Goal: Task Accomplishment & Management: Complete application form

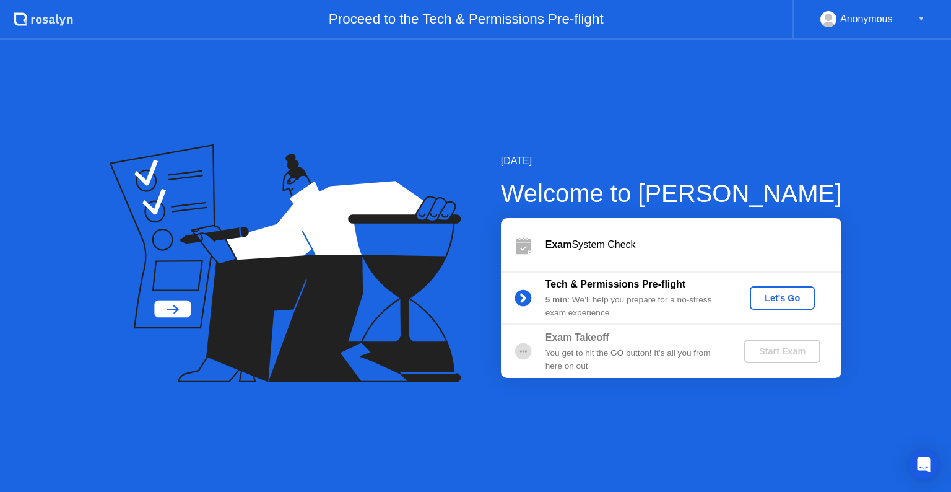
click at [770, 297] on div "Let's Go" at bounding box center [782, 298] width 55 height 10
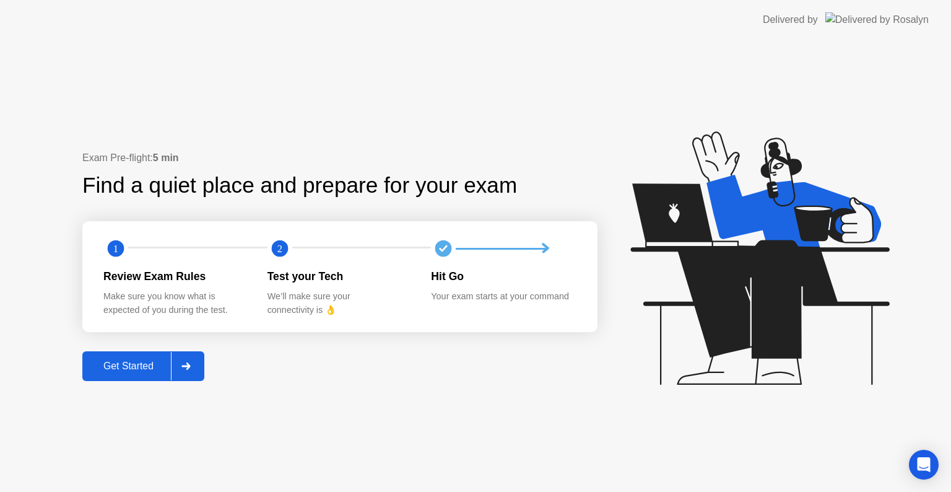
click at [145, 370] on div "Get Started" at bounding box center [128, 366] width 85 height 11
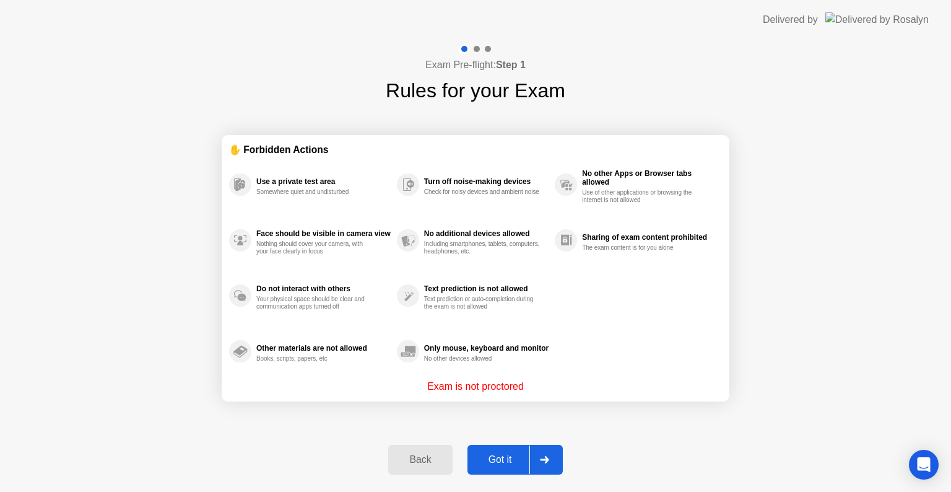
click at [468, 384] on p "Exam is not proctored" at bounding box center [475, 386] width 97 height 15
click at [471, 385] on p "Exam is not proctored" at bounding box center [475, 386] width 97 height 15
click at [476, 47] on div at bounding box center [477, 49] width 6 height 6
click at [514, 457] on div "Got it" at bounding box center [500, 459] width 58 height 11
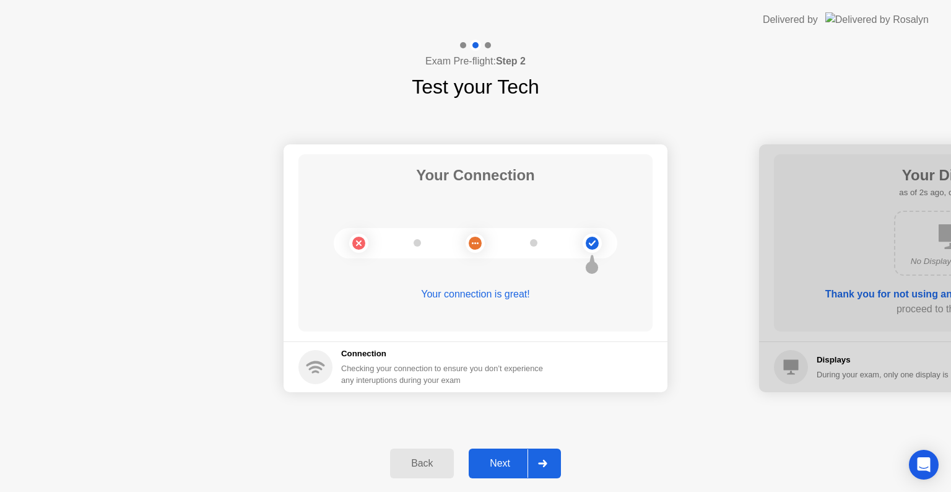
click at [463, 42] on div at bounding box center [476, 45] width 36 height 11
click at [432, 455] on button "Back" at bounding box center [422, 463] width 64 height 30
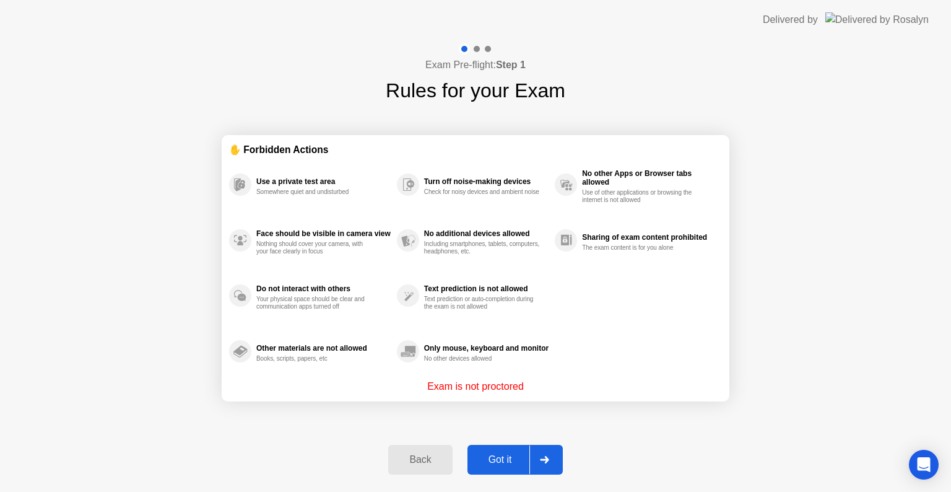
click at [507, 454] on div "Got it" at bounding box center [500, 459] width 58 height 11
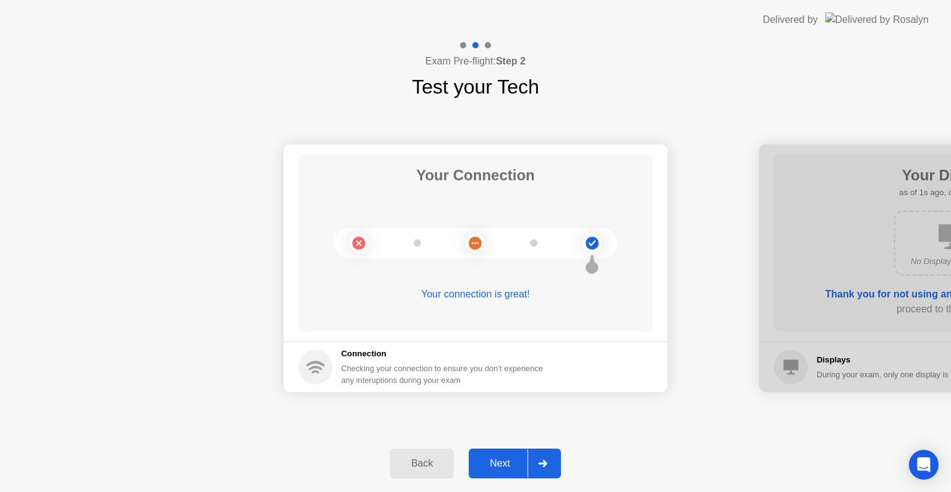
click at [478, 468] on div "Next" at bounding box center [500, 463] width 55 height 11
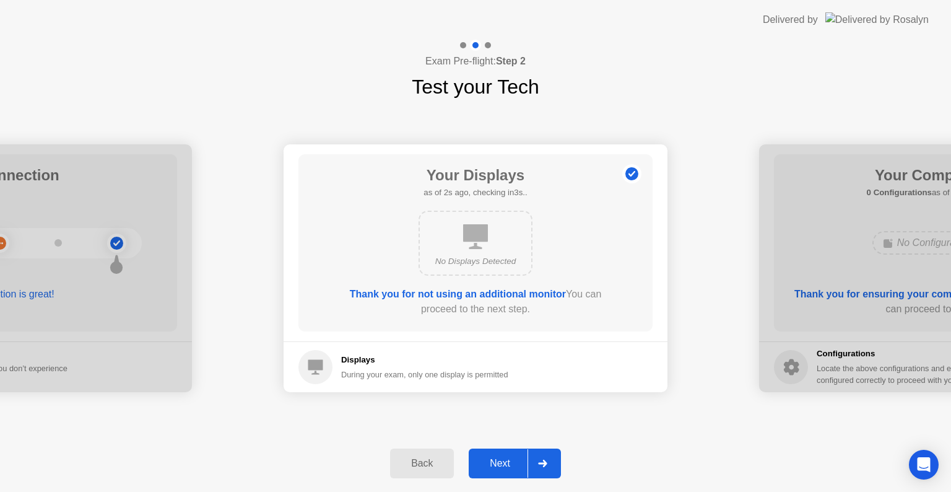
click at [478, 468] on div "Next" at bounding box center [500, 463] width 55 height 11
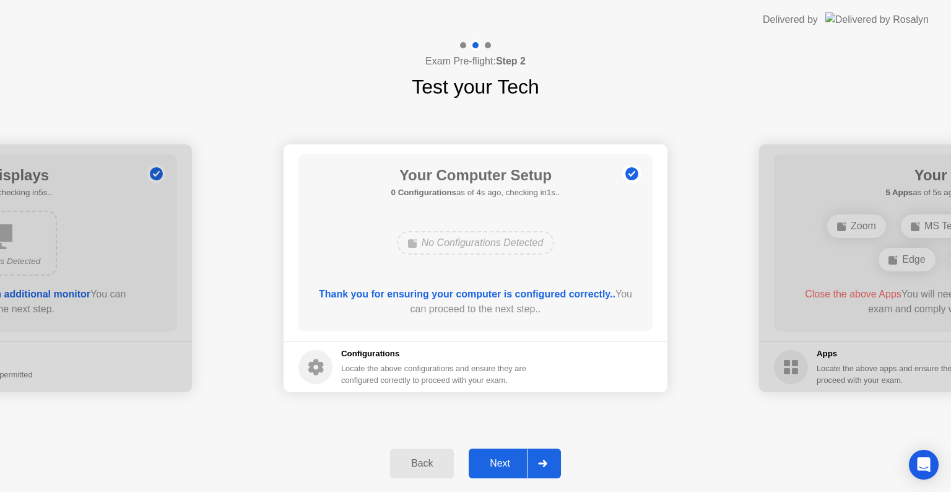
click at [497, 468] on div "Next" at bounding box center [500, 463] width 55 height 11
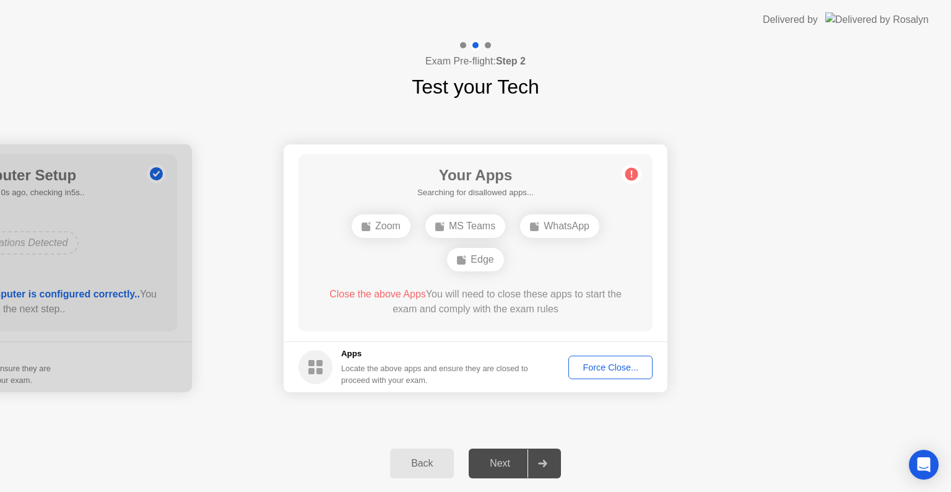
click at [553, 206] on div "Your Apps Searching for disallowed apps... Zoom MS Teams WhatsApp Edge Close th…" at bounding box center [476, 242] width 354 height 177
click at [632, 167] on icon at bounding box center [632, 174] width 20 height 20
click at [548, 233] on div "WhatsApp" at bounding box center [559, 226] width 79 height 24
drag, startPoint x: 584, startPoint y: 247, endPoint x: 571, endPoint y: 242, distance: 13.7
click at [571, 242] on div "Edge" at bounding box center [559, 243] width 56 height 24
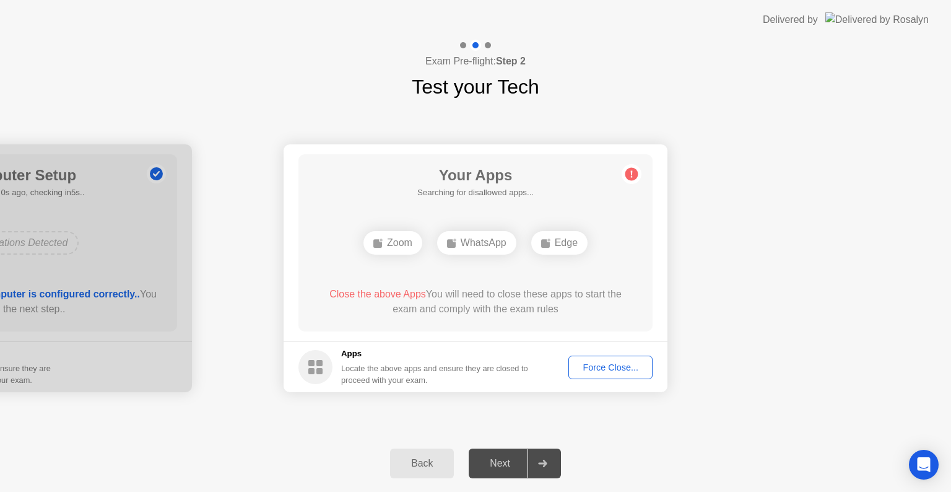
click at [463, 45] on div at bounding box center [463, 45] width 6 height 6
click at [429, 458] on div "Back" at bounding box center [422, 463] width 56 height 11
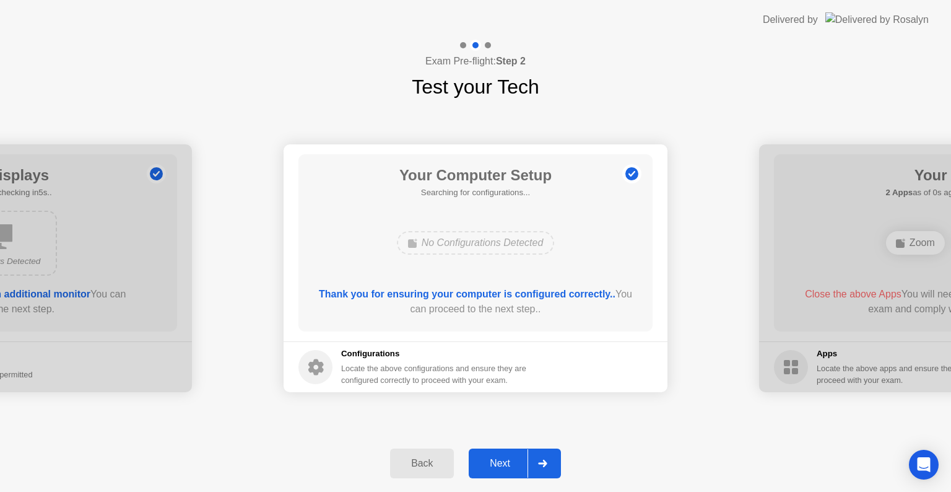
click at [429, 458] on div "Back" at bounding box center [422, 463] width 56 height 11
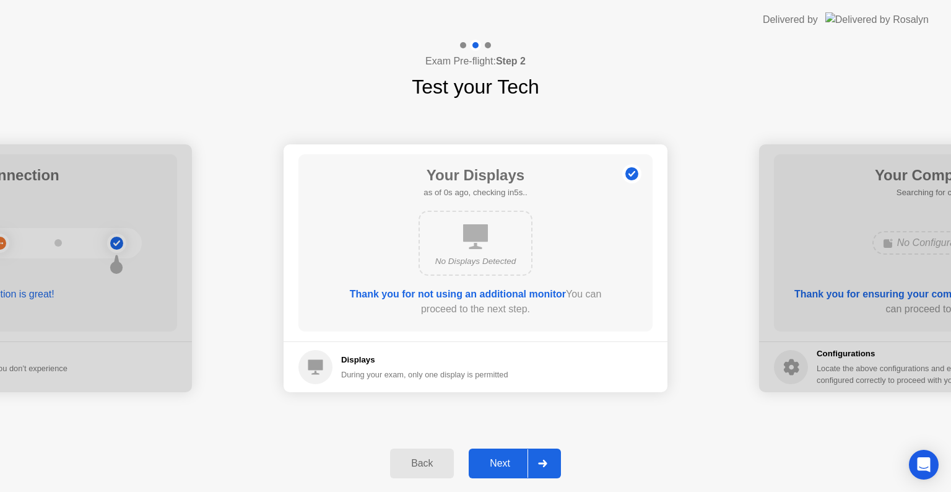
click at [429, 458] on div "Back" at bounding box center [422, 463] width 56 height 11
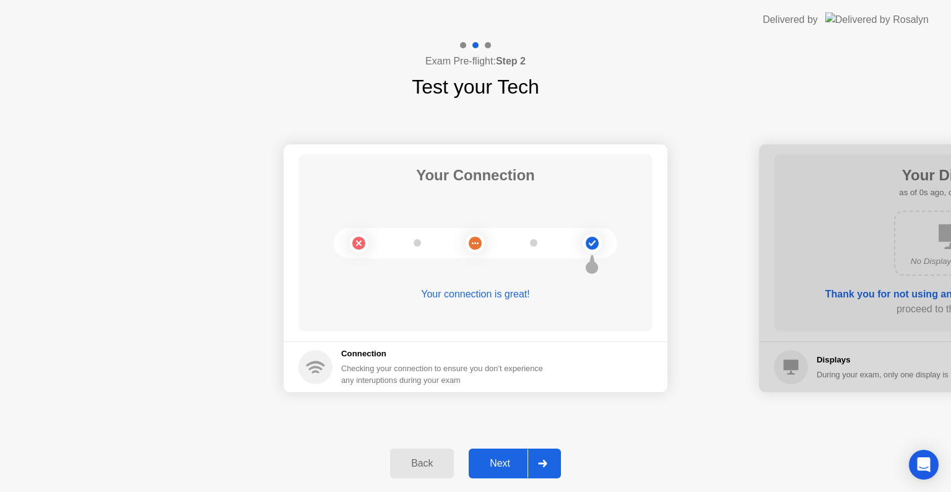
click at [429, 458] on div "Back" at bounding box center [422, 463] width 56 height 11
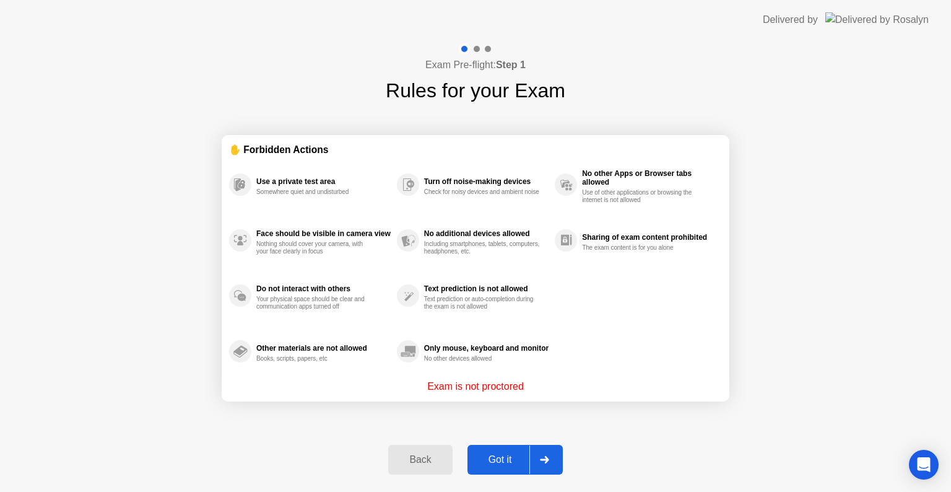
click at [502, 454] on div "Got it" at bounding box center [500, 459] width 58 height 11
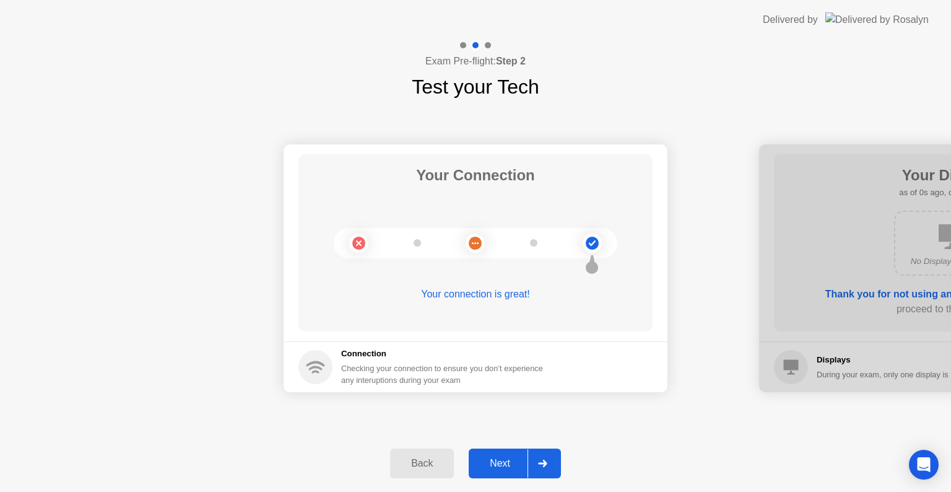
click at [501, 458] on div "Next" at bounding box center [500, 463] width 55 height 11
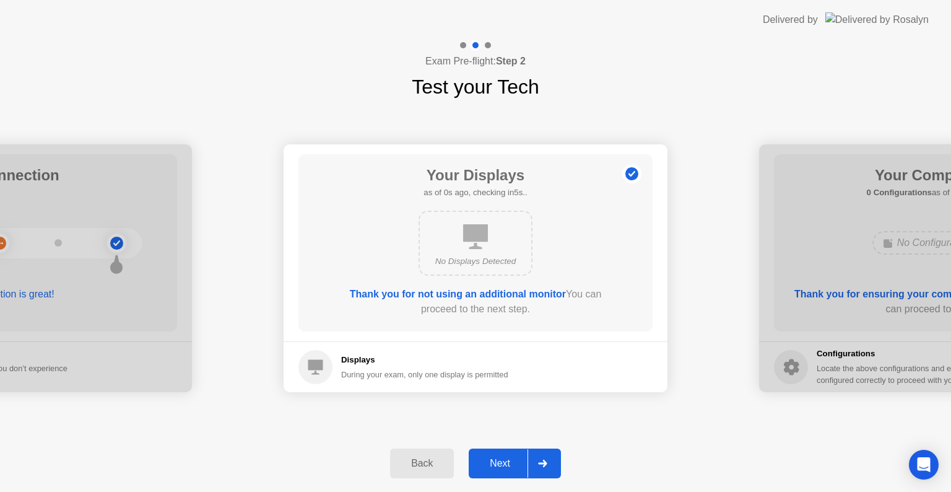
click at [501, 458] on div "Next" at bounding box center [500, 463] width 55 height 11
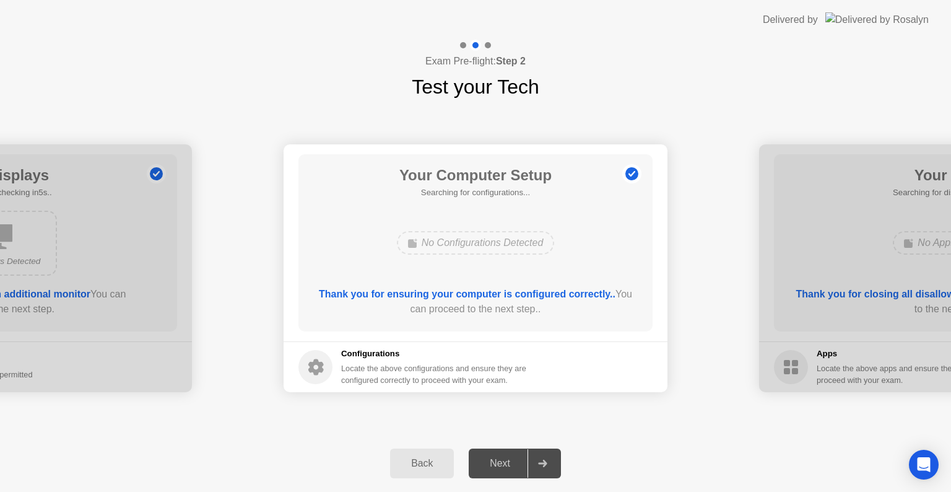
click at [501, 458] on div "Next" at bounding box center [500, 463] width 55 height 11
click at [508, 458] on div "Next" at bounding box center [500, 463] width 55 height 11
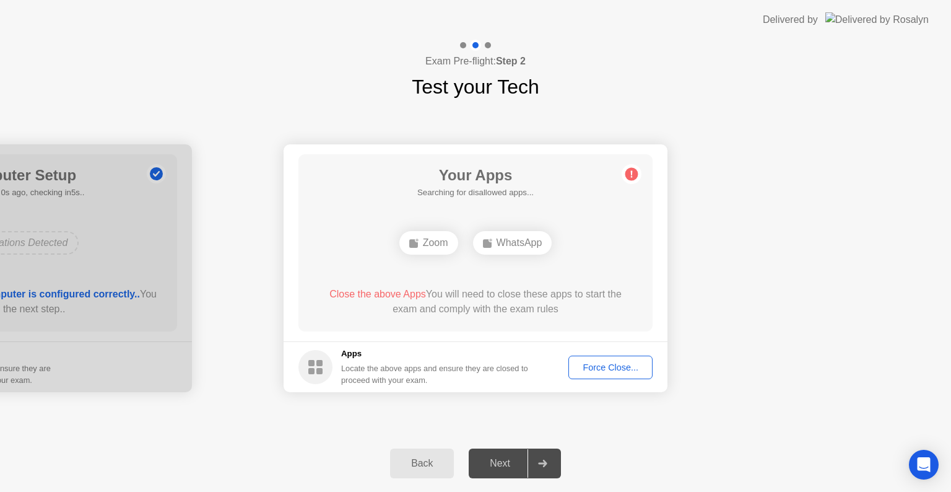
click at [597, 367] on div "Force Close..." at bounding box center [611, 367] width 76 height 10
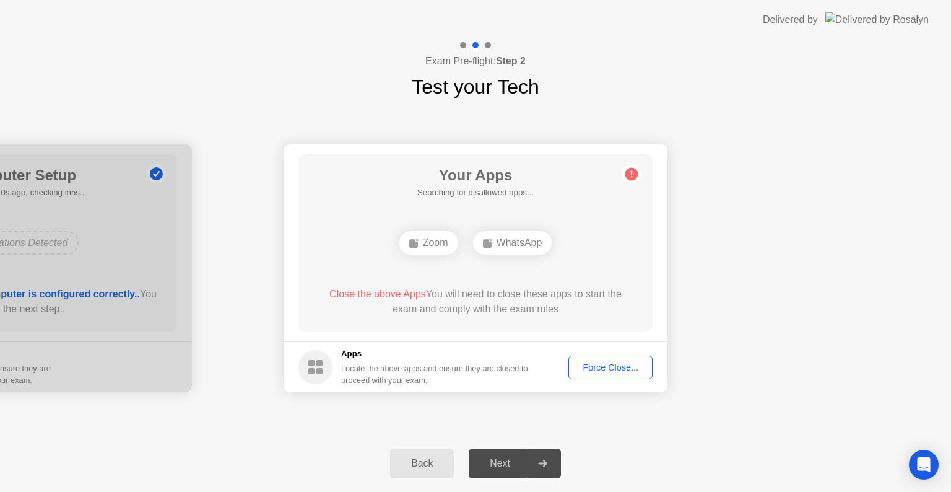
click at [595, 367] on div "Force Close..." at bounding box center [611, 367] width 76 height 10
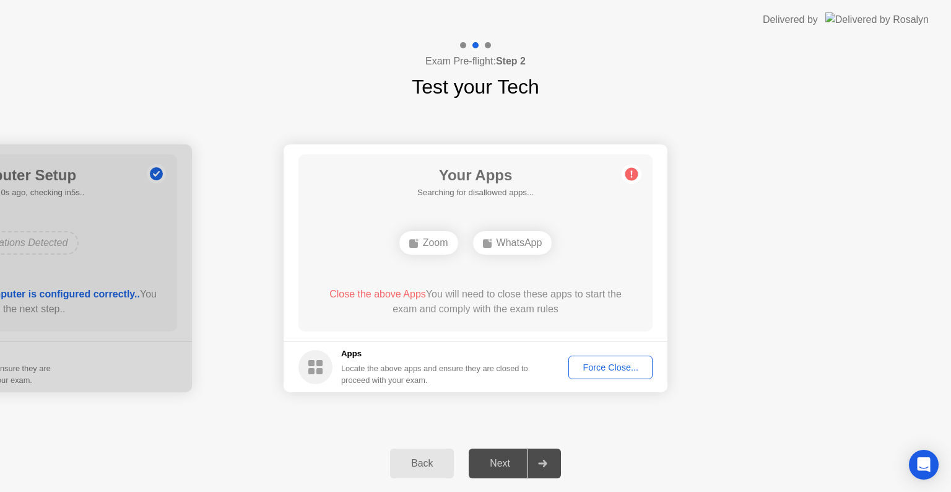
click at [597, 370] on div "Force Close..." at bounding box center [611, 367] width 76 height 10
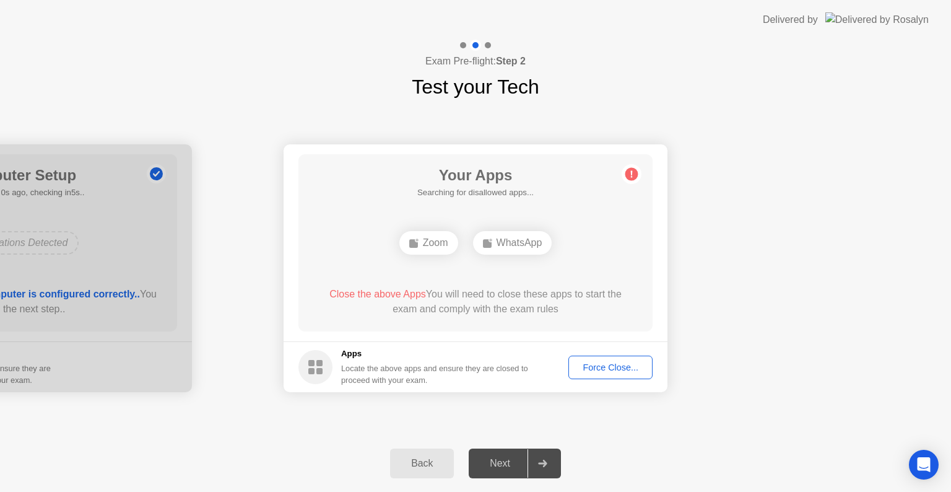
click at [587, 362] on div "Force Close..." at bounding box center [611, 367] width 76 height 10
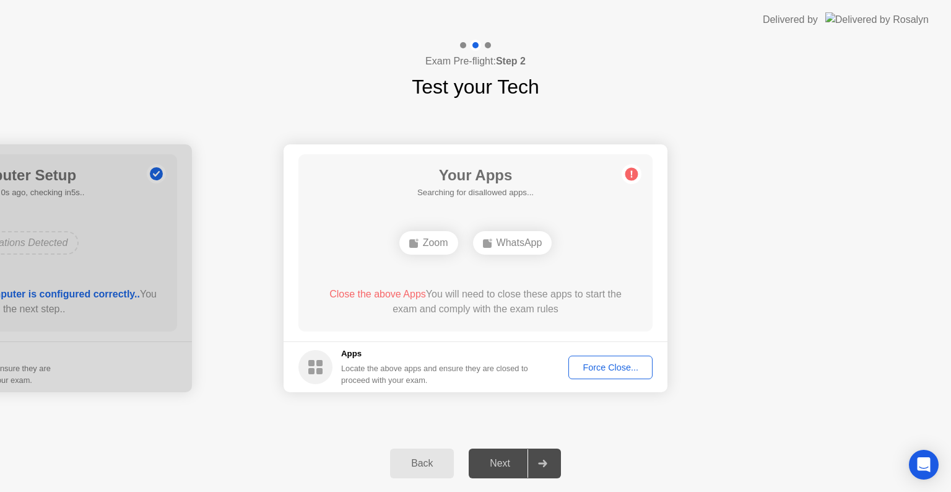
click at [600, 367] on div "Force Close..." at bounding box center [611, 367] width 76 height 10
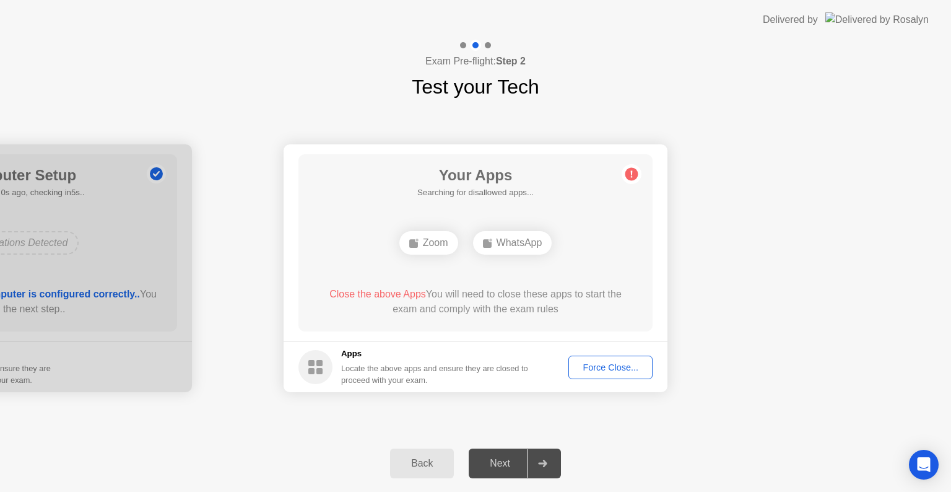
click at [591, 369] on div "Force Close..." at bounding box center [611, 367] width 76 height 10
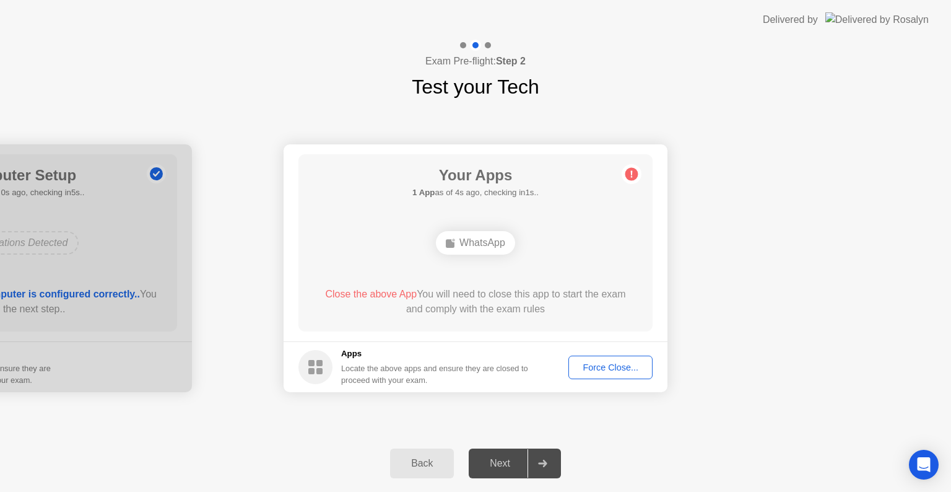
click at [590, 367] on div "Force Close..." at bounding box center [611, 367] width 76 height 10
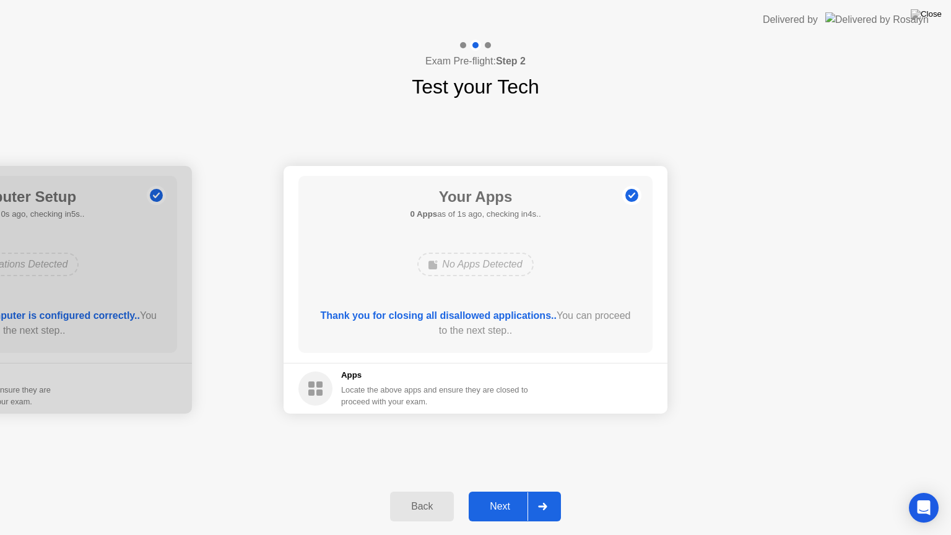
click at [502, 491] on div "Next" at bounding box center [500, 506] width 55 height 11
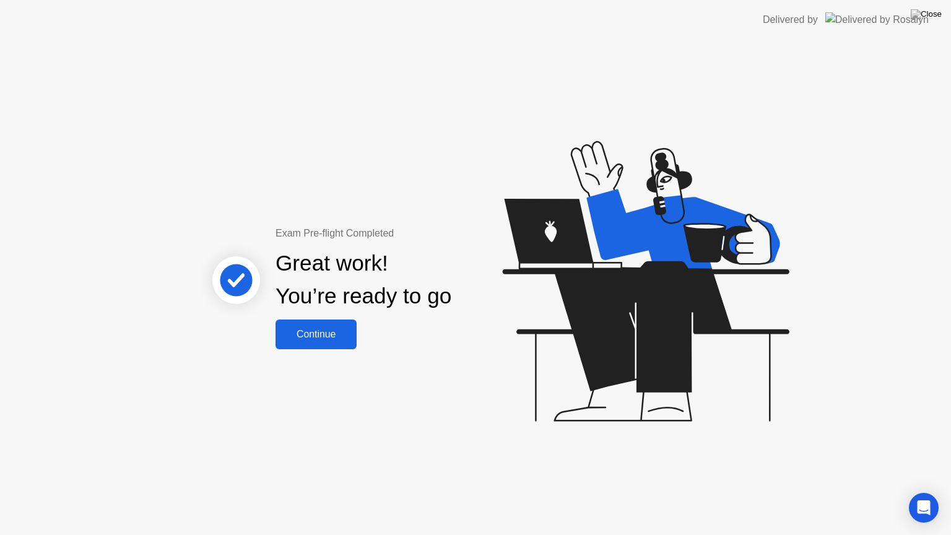
click at [323, 340] on div "Continue" at bounding box center [316, 334] width 74 height 11
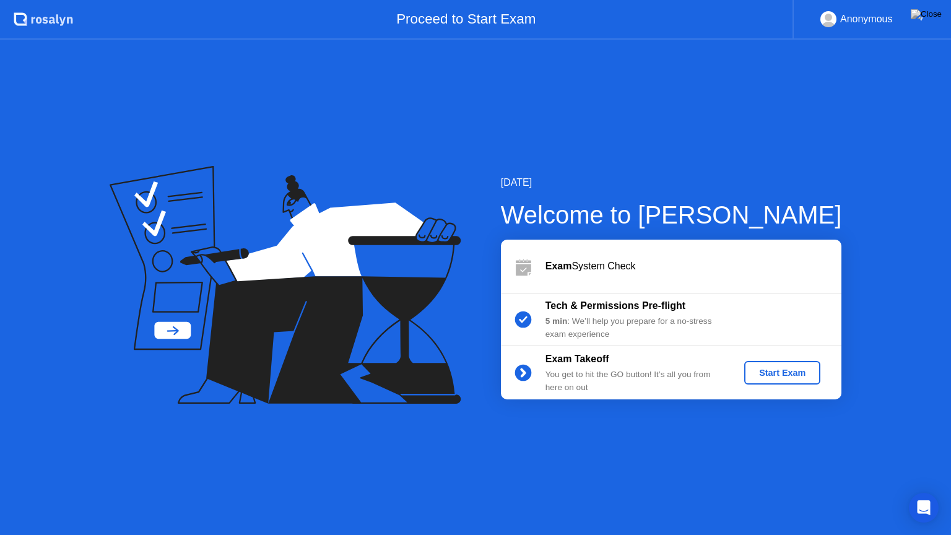
click at [786, 374] on div "Start Exam" at bounding box center [783, 373] width 66 height 10
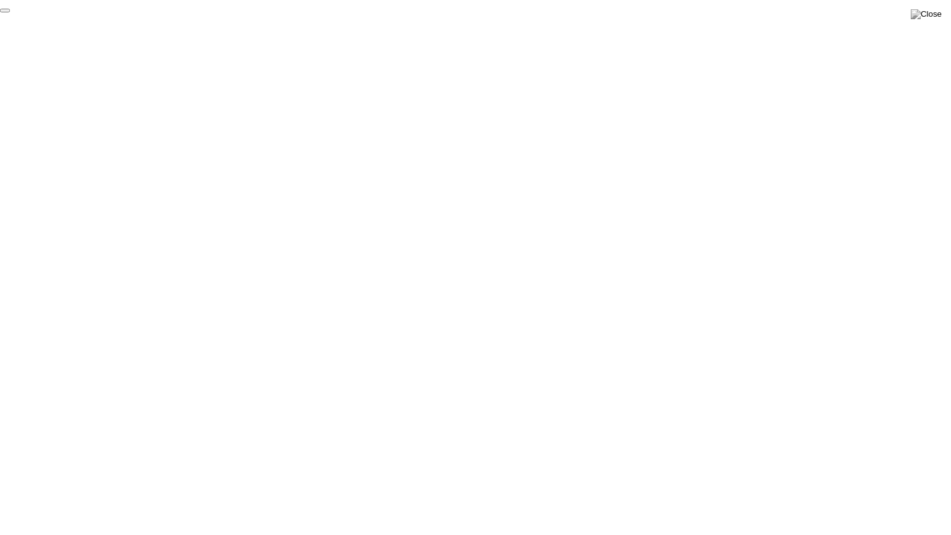
click div "End Proctoring Session"
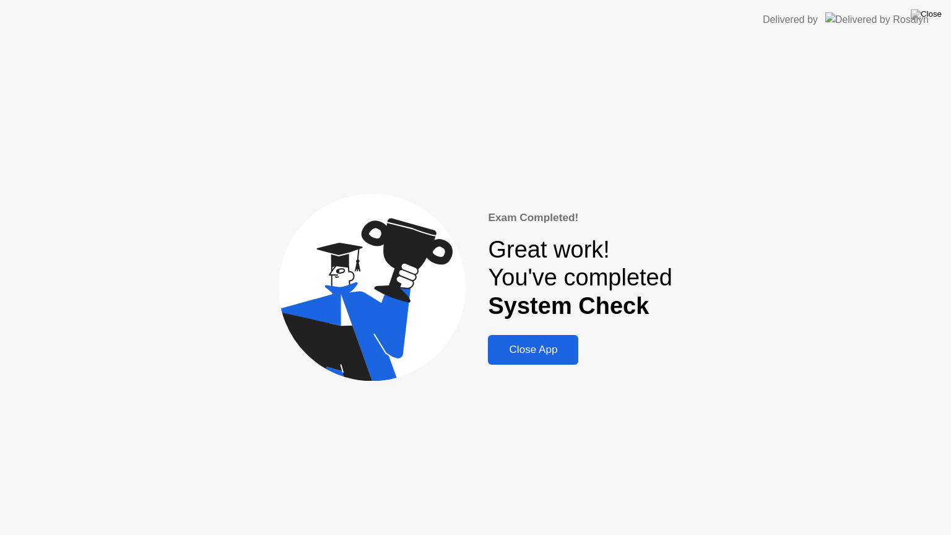
click at [510, 362] on button "Close App" at bounding box center [533, 350] width 90 height 30
